Goal: Information Seeking & Learning: Learn about a topic

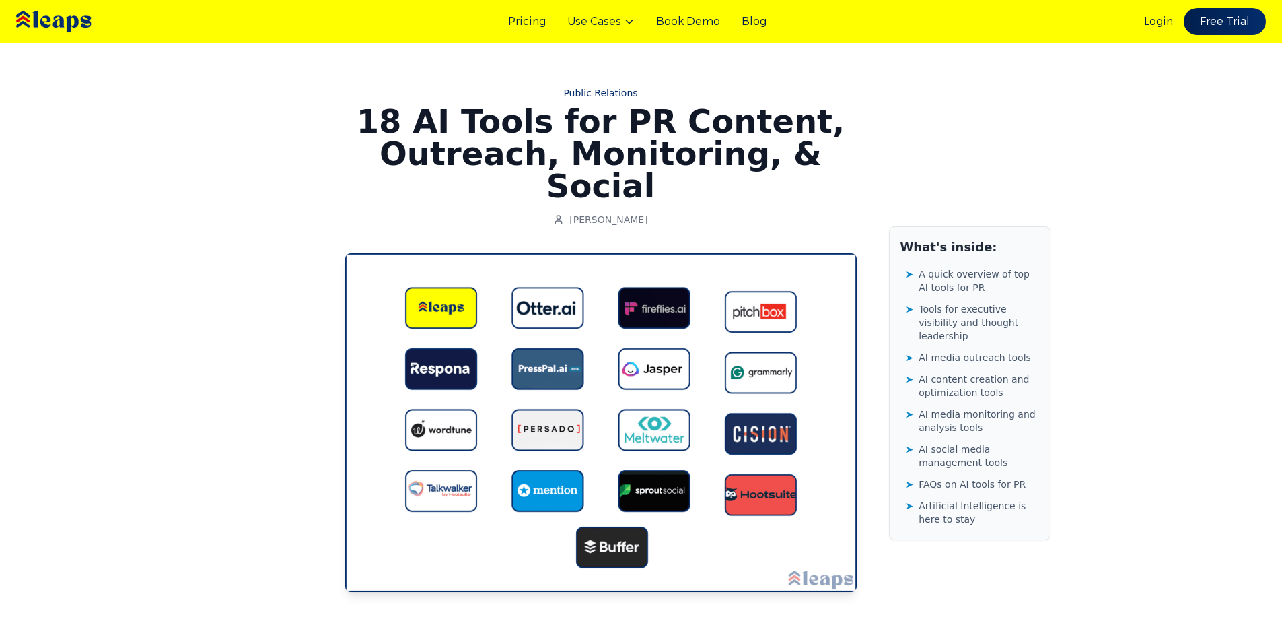
click at [57, 17] on img at bounding box center [73, 21] width 120 height 41
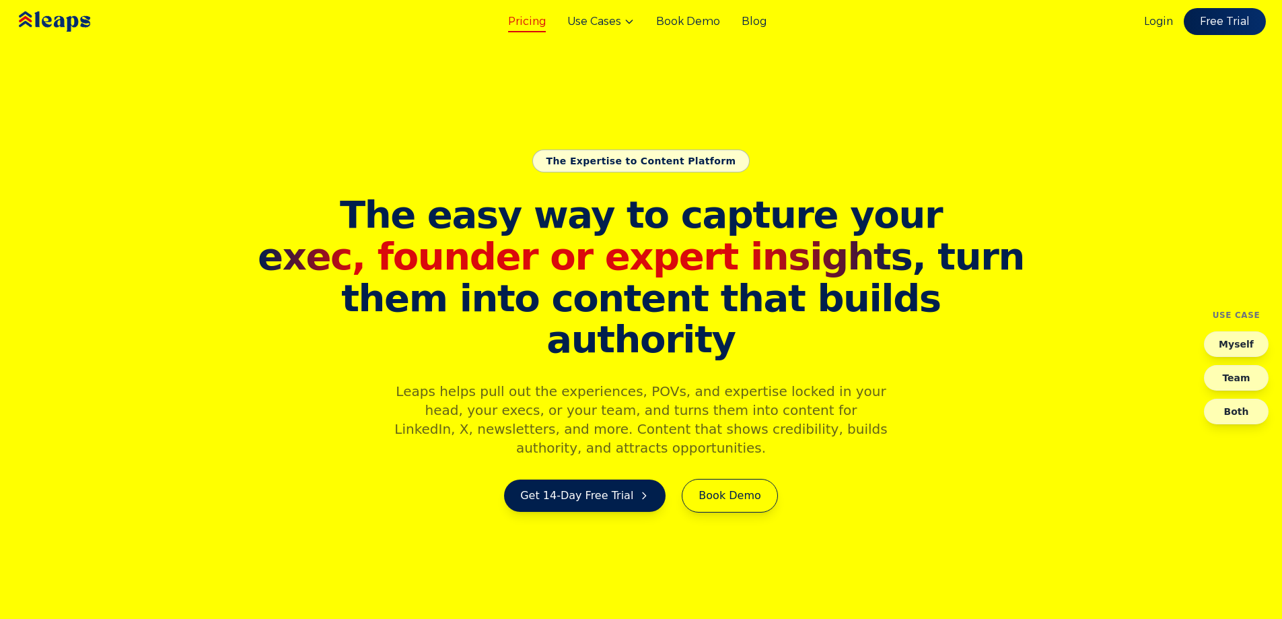
click at [535, 20] on link "Pricing" at bounding box center [527, 21] width 38 height 16
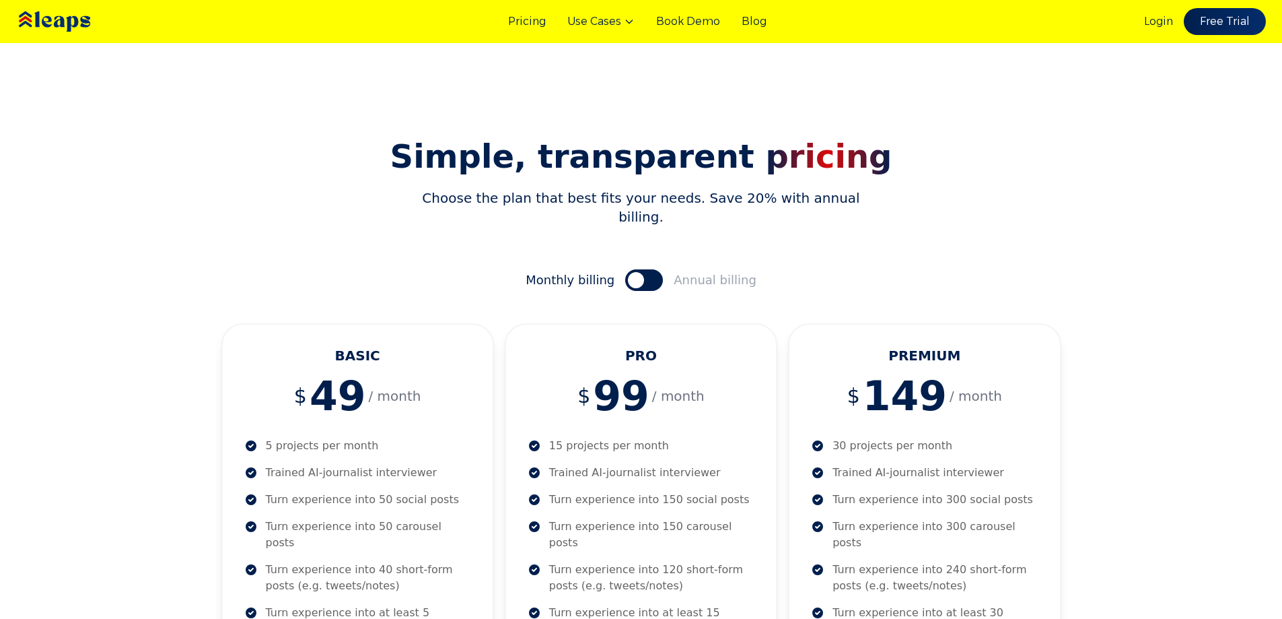
click at [613, 30] on div "Pricing Use Cases Book Demo Blog Login Free Trial" at bounding box center [641, 21] width 1282 height 43
click at [615, 25] on button "Use Cases" at bounding box center [600, 21] width 67 height 16
click at [728, 20] on div "Pricing Use Cases Book Demo Blog" at bounding box center [637, 21] width 258 height 16
click at [765, 23] on link "Blog" at bounding box center [754, 21] width 25 height 16
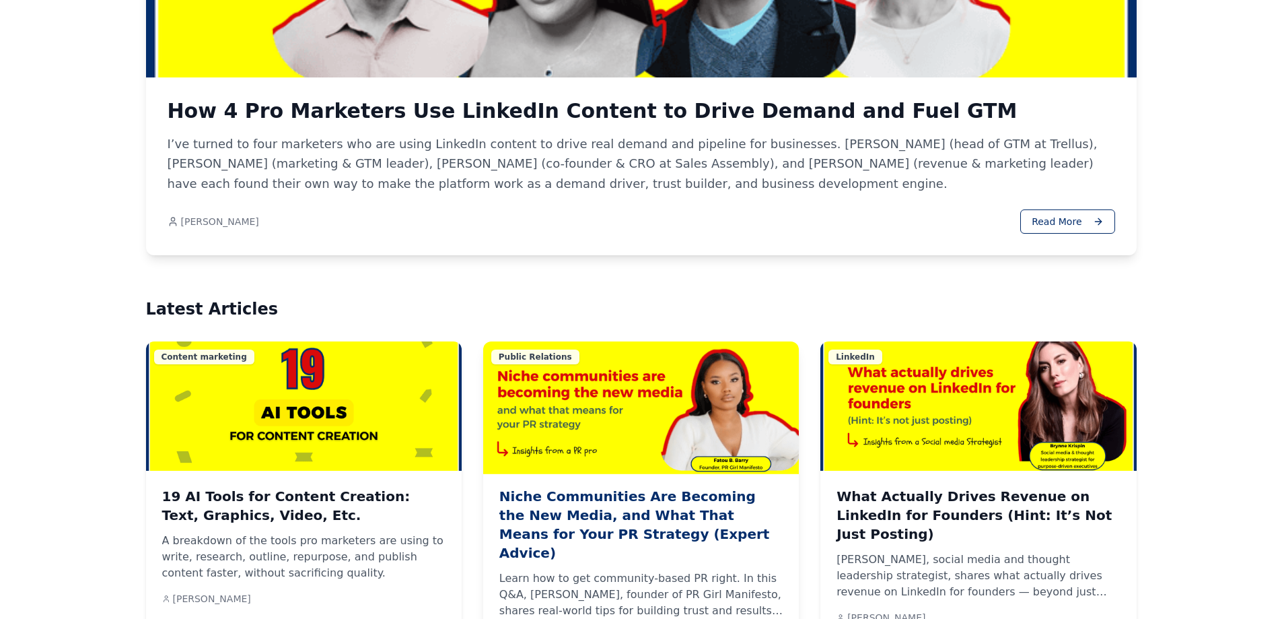
scroll to position [606, 0]
